Goal: Task Accomplishment & Management: Manage account settings

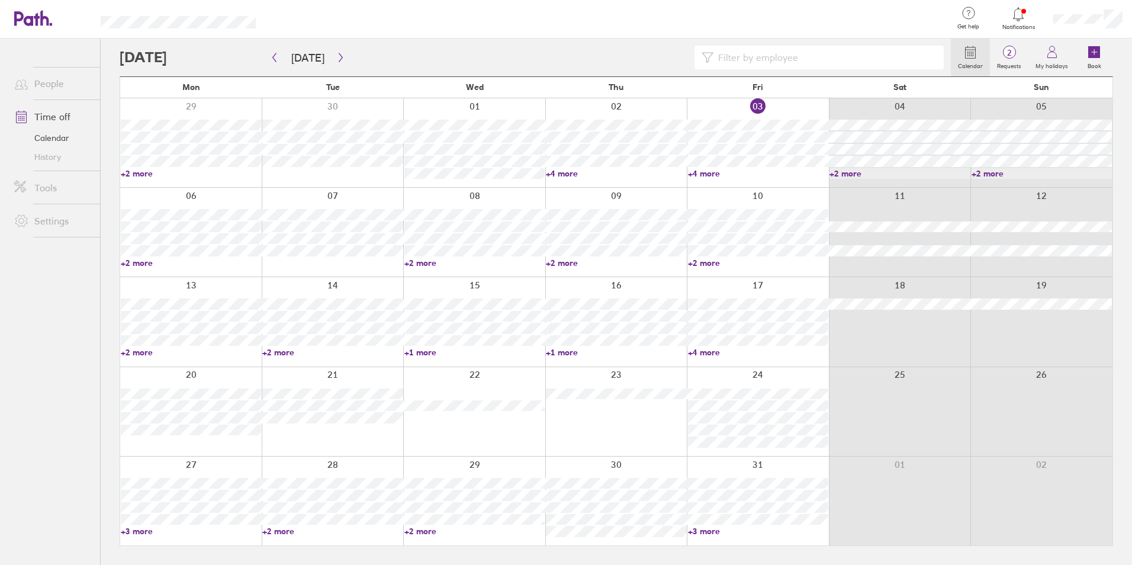
click at [1024, 22] on div at bounding box center [1018, 14] width 38 height 17
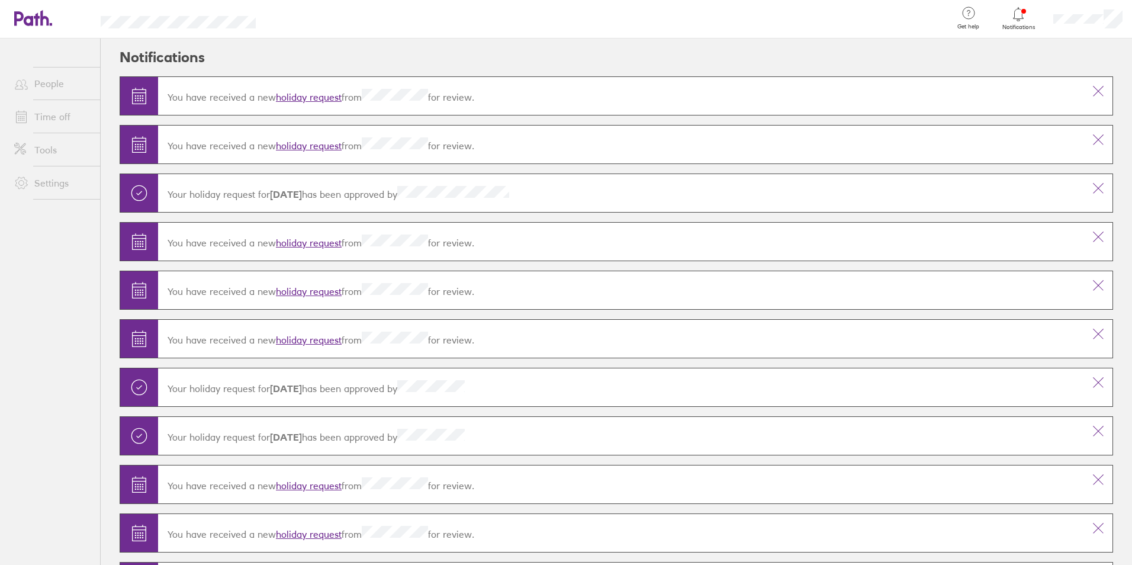
click at [1011, 9] on div at bounding box center [1018, 14] width 38 height 17
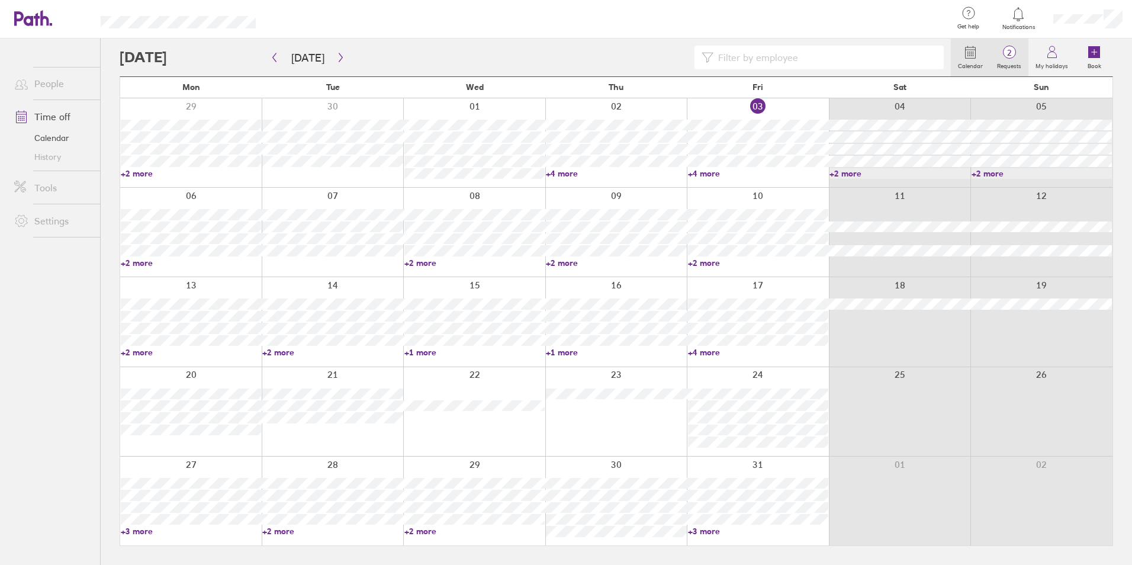
click at [1006, 58] on icon at bounding box center [1009, 52] width 14 height 14
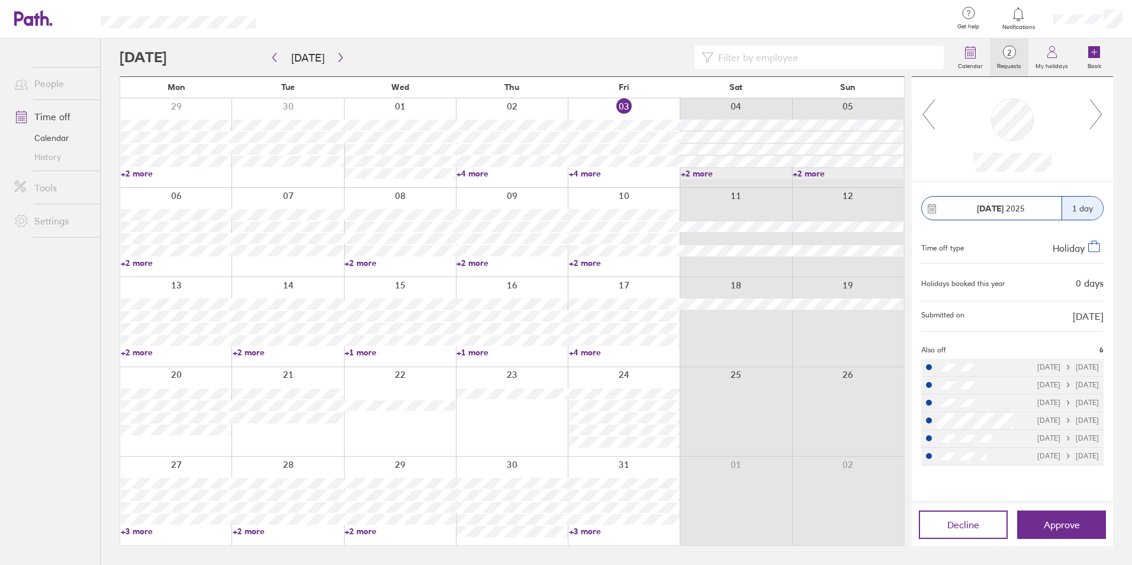
click at [1093, 119] on icon at bounding box center [1095, 114] width 15 height 32
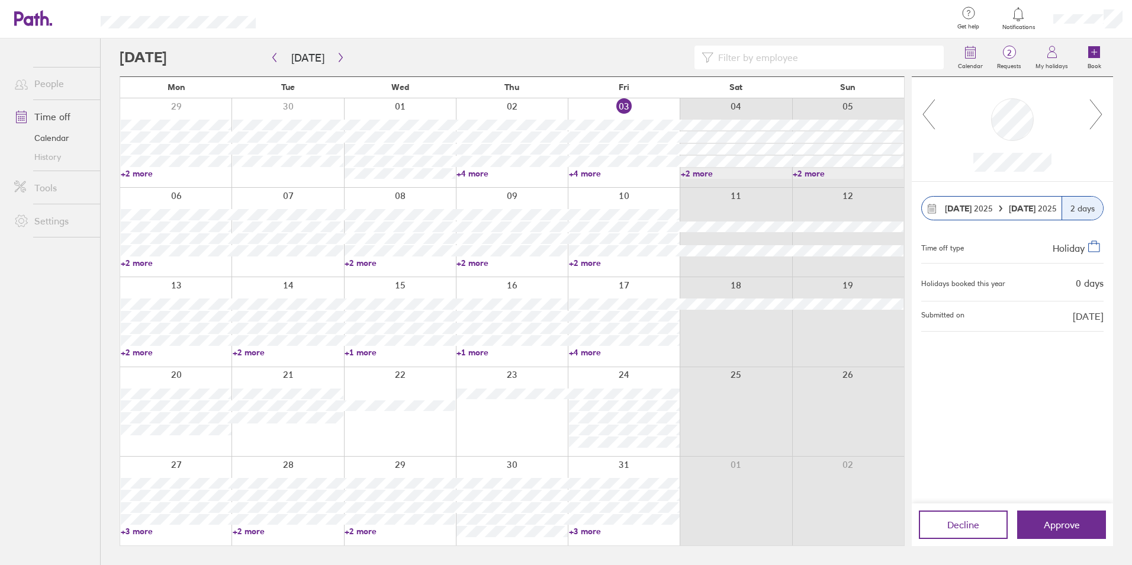
click at [921, 115] on icon at bounding box center [928, 114] width 15 height 32
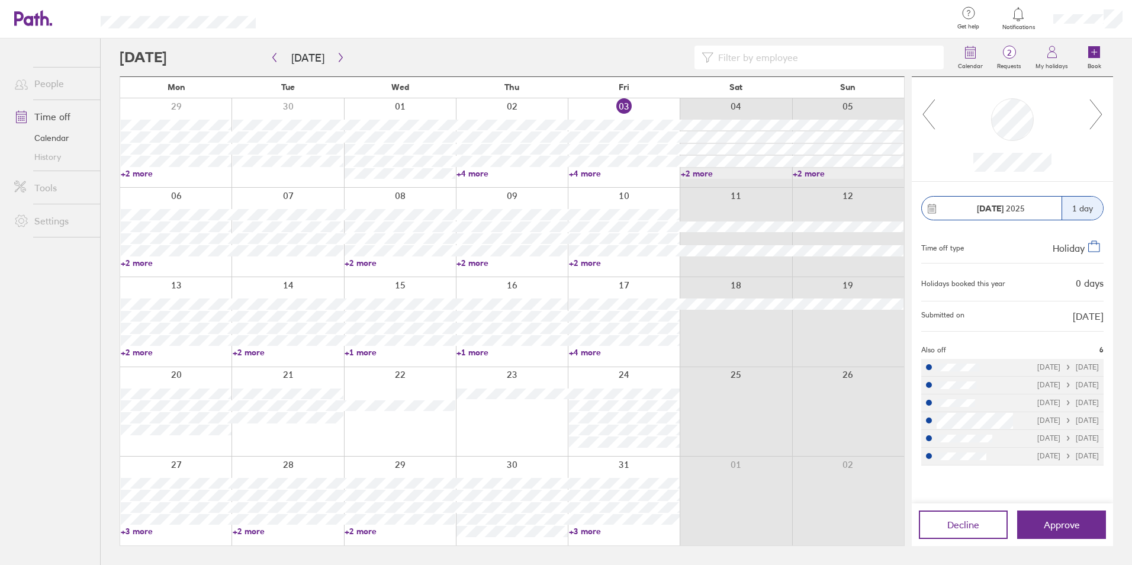
click at [1103, 106] on icon at bounding box center [1095, 114] width 15 height 32
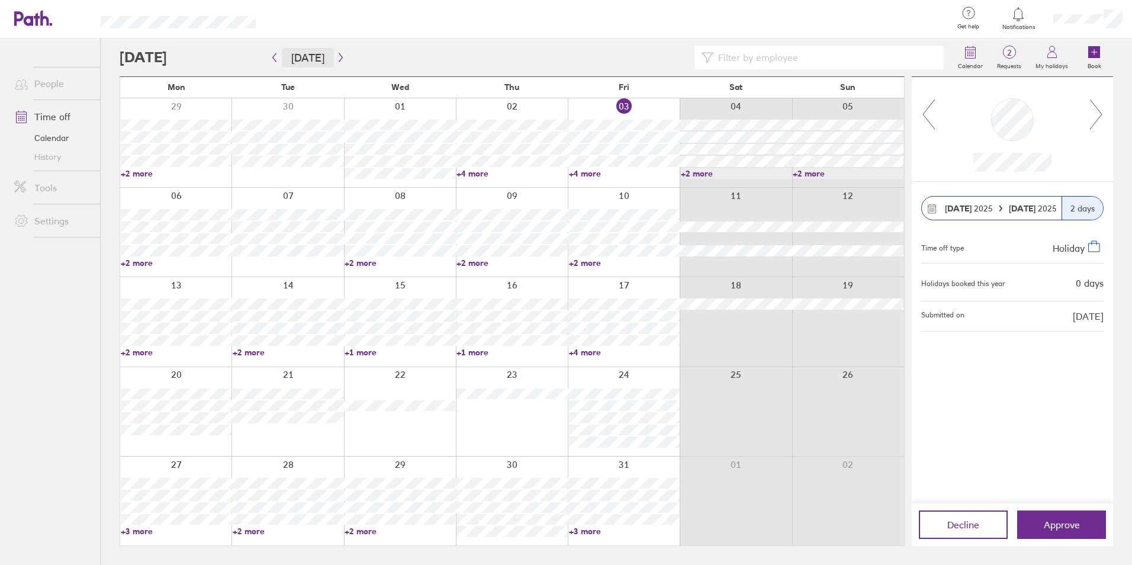
click at [286, 66] on button "[DATE]" at bounding box center [308, 58] width 52 height 20
click at [584, 177] on link "+4 more" at bounding box center [624, 173] width 111 height 11
click at [569, 91] on div "Fri" at bounding box center [624, 87] width 112 height 21
click at [141, 263] on link "+2 more" at bounding box center [176, 262] width 111 height 11
click at [143, 262] on link "+2 more" at bounding box center [176, 262] width 111 height 11
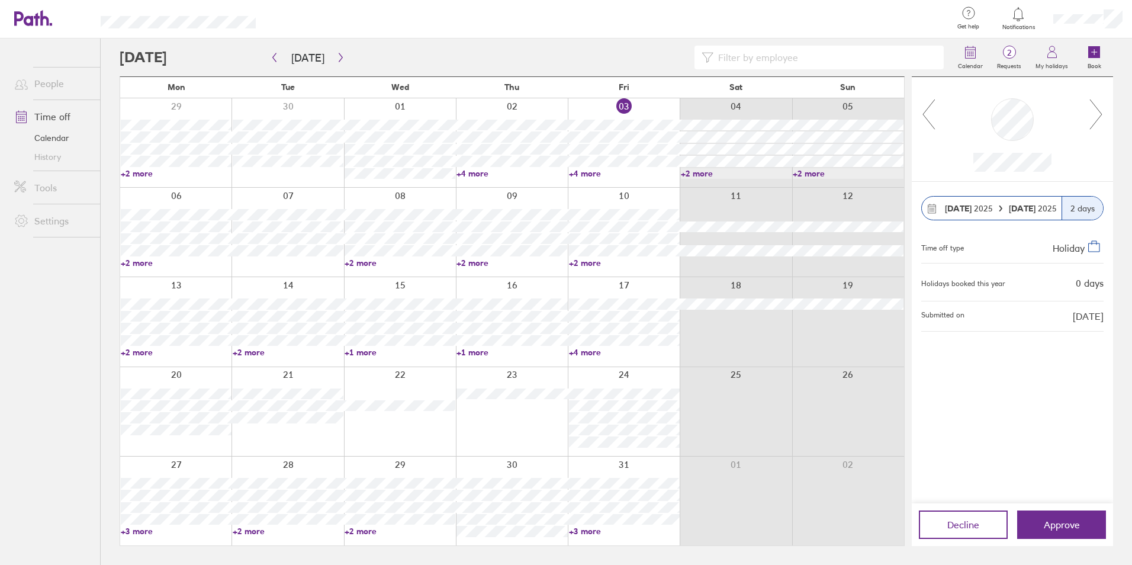
click at [584, 262] on link "+2 more" at bounding box center [624, 262] width 111 height 11
click at [406, 427] on div at bounding box center [400, 411] width 112 height 89
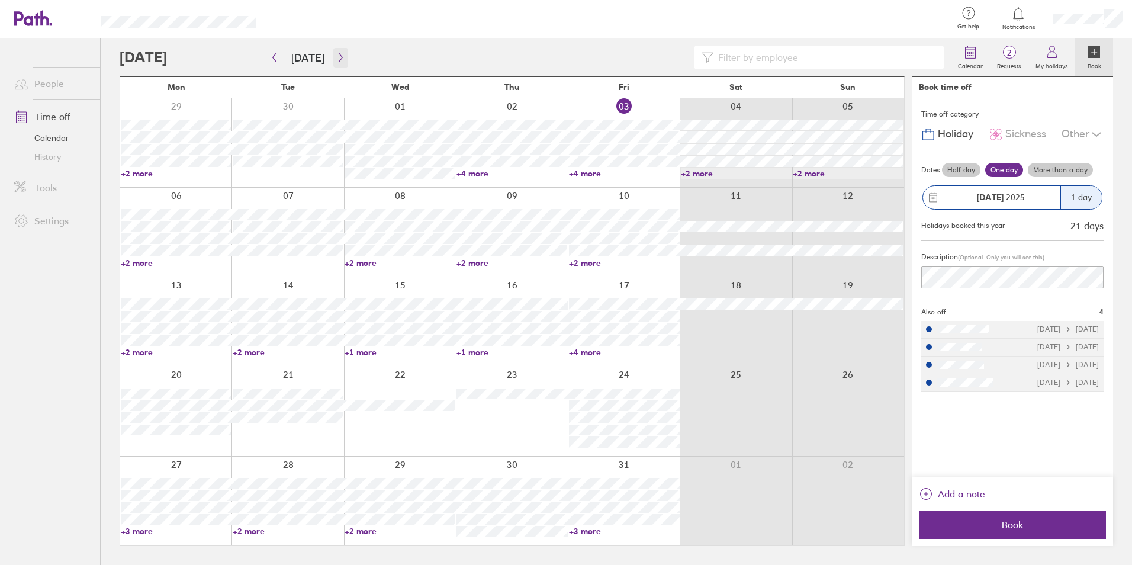
click at [339, 53] on icon "button" at bounding box center [340, 57] width 9 height 9
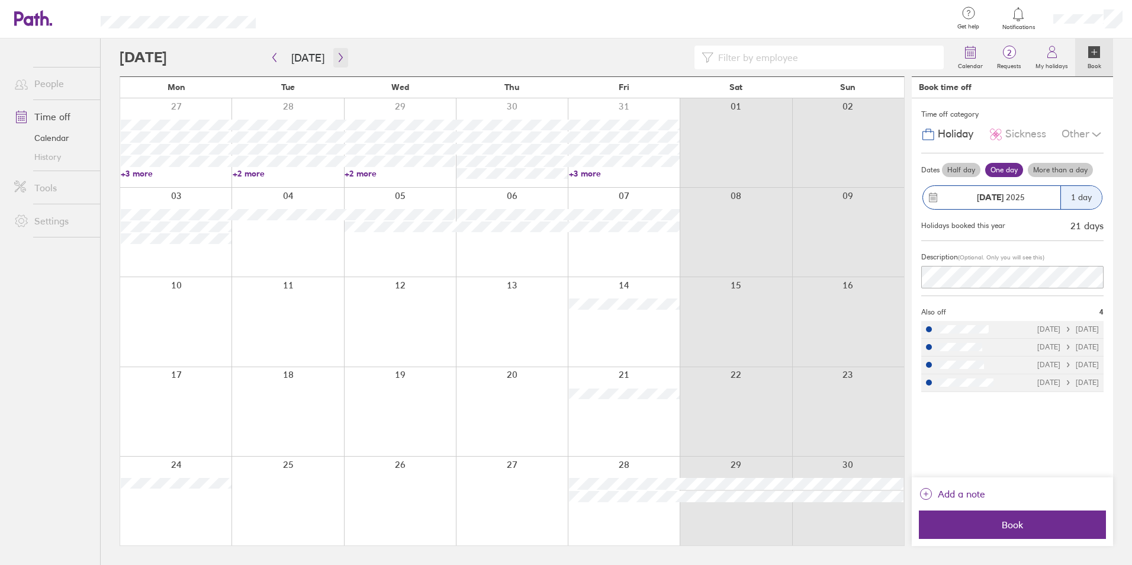
click at [333, 60] on button "button" at bounding box center [340, 58] width 15 height 20
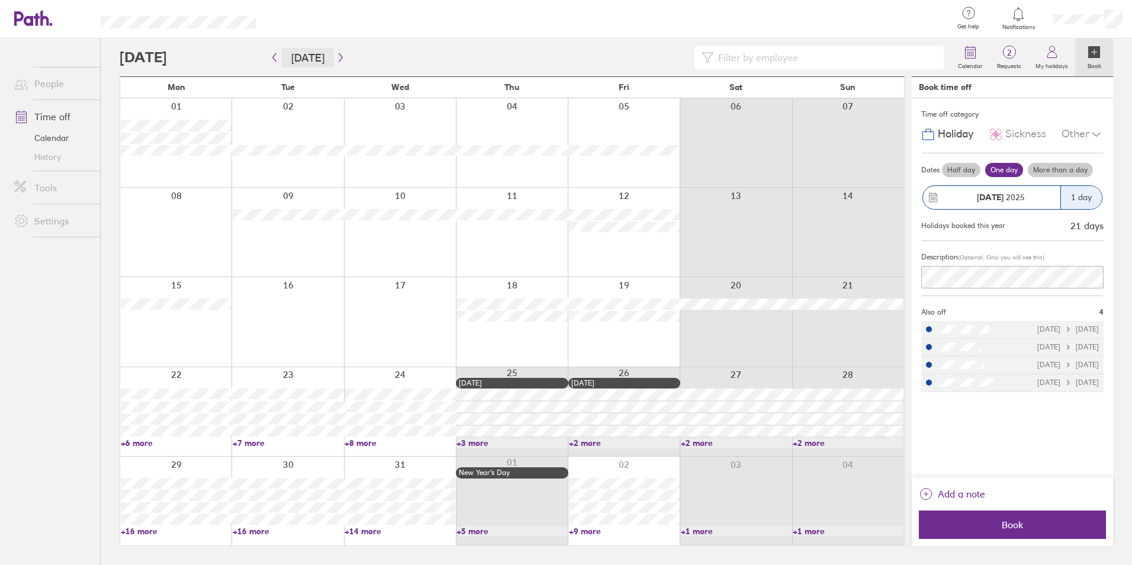
click at [304, 53] on button "[DATE]" at bounding box center [308, 58] width 52 height 20
